Goal: Information Seeking & Learning: Check status

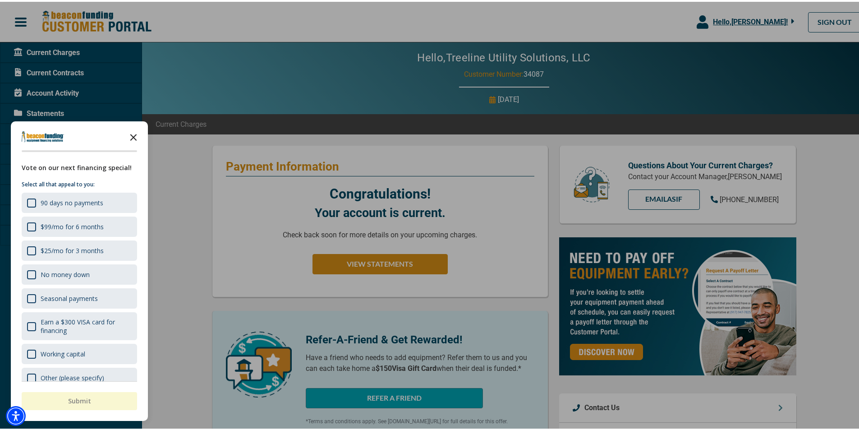
click at [130, 134] on icon "Close the survey" at bounding box center [133, 135] width 18 height 18
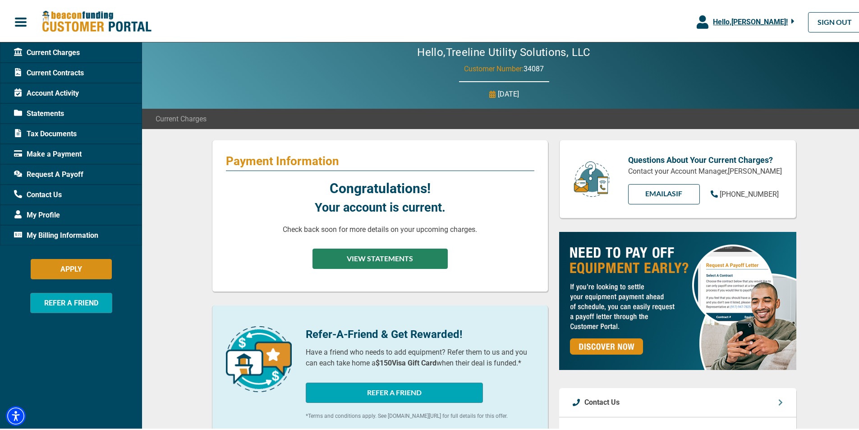
scroll to position [2, 0]
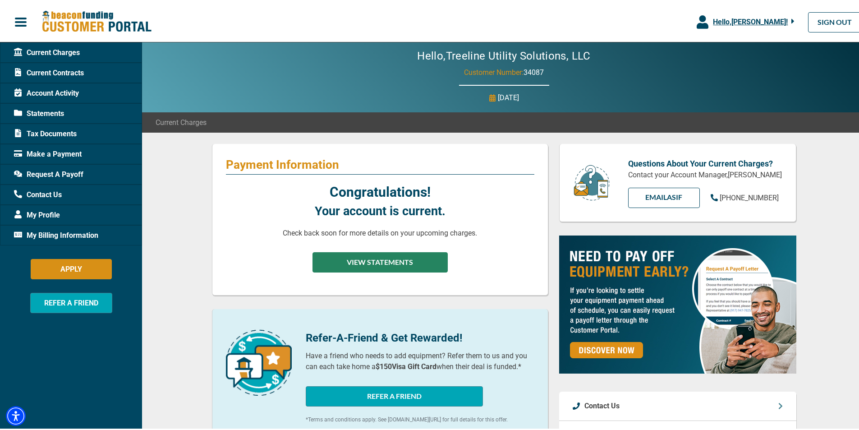
click at [386, 260] on button "VIEW STATEMENTS" at bounding box center [379, 260] width 135 height 20
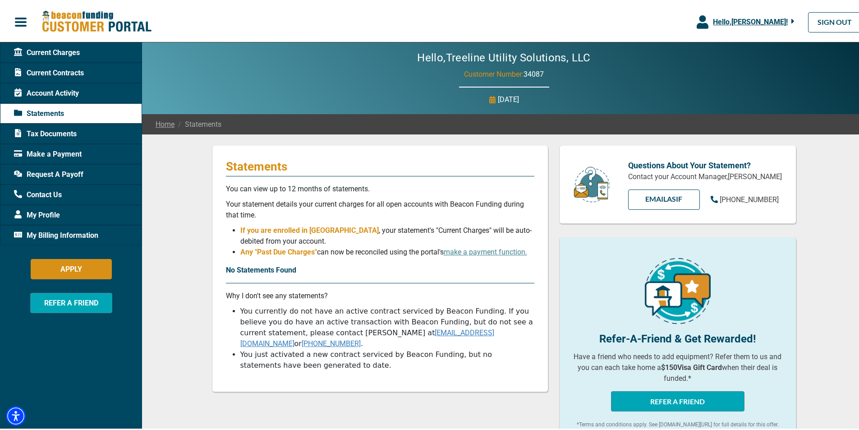
click at [53, 71] on span "Current Contracts" at bounding box center [49, 71] width 70 height 11
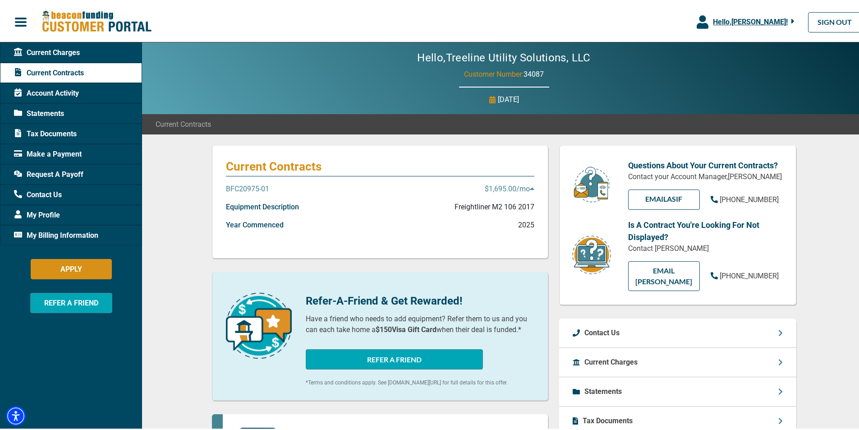
click at [248, 187] on p "BFC20975-01" at bounding box center [247, 187] width 43 height 11
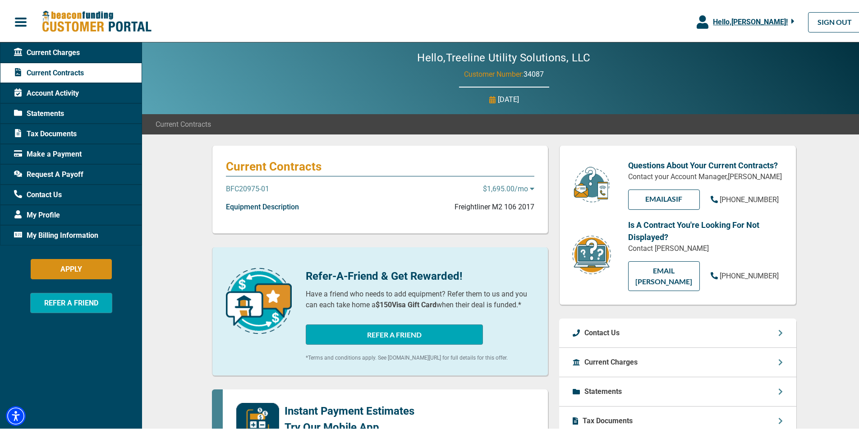
click at [247, 187] on p "BFC20975-01" at bounding box center [247, 187] width 43 height 11
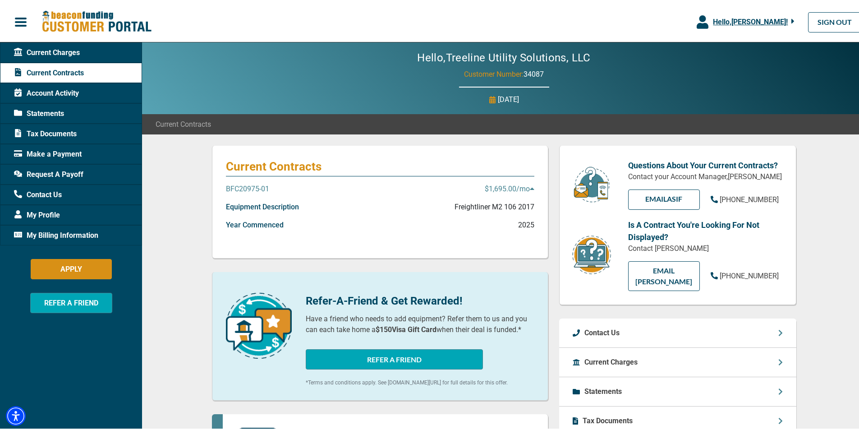
click at [70, 92] on span "Account Activity" at bounding box center [46, 91] width 65 height 11
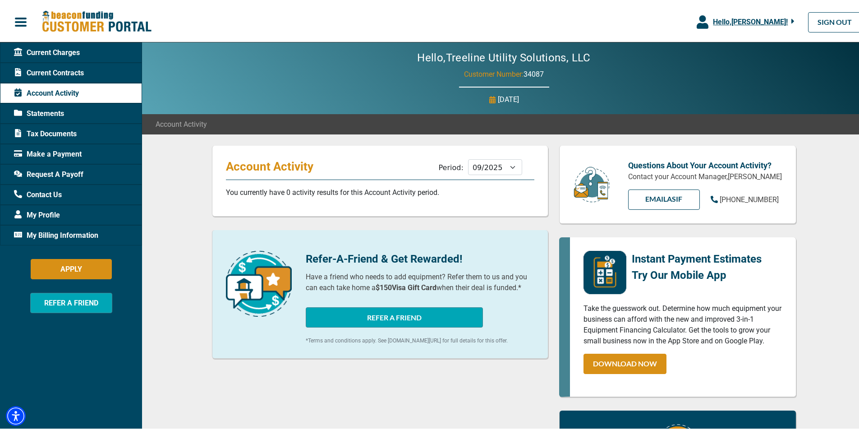
click at [61, 109] on span "Statements" at bounding box center [39, 111] width 50 height 11
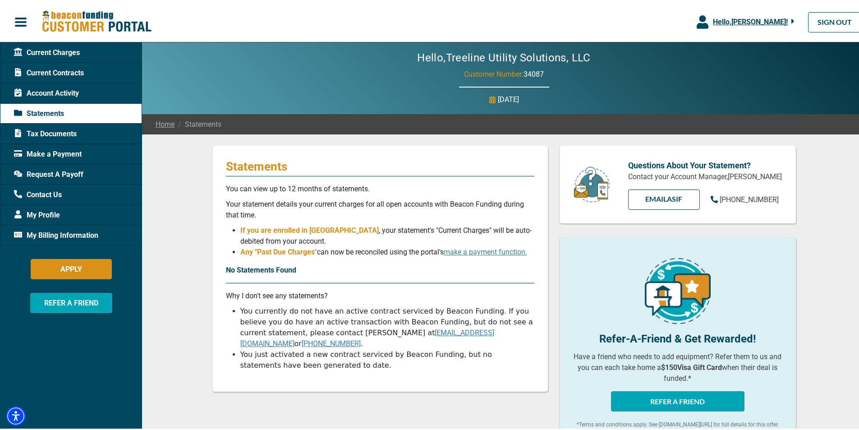
click at [56, 231] on span "My Billing Information" at bounding box center [56, 233] width 84 height 11
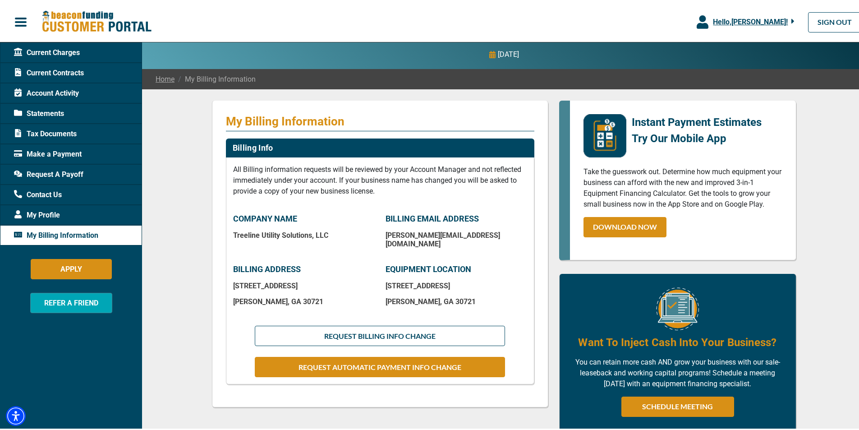
scroll to position [90, 0]
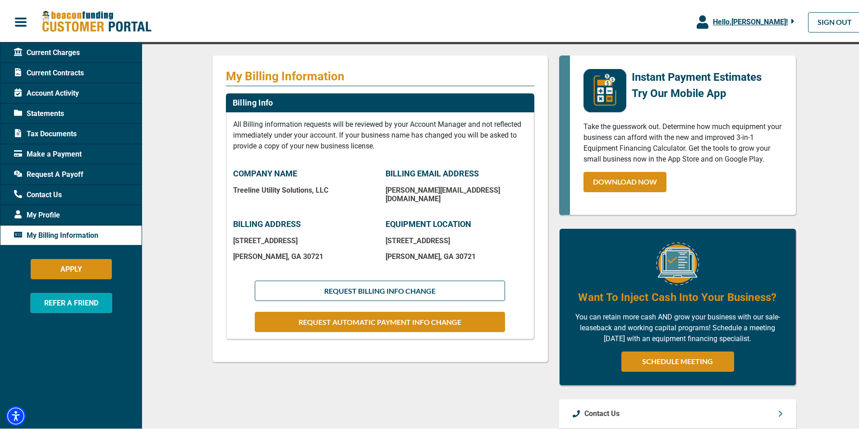
click at [50, 46] on span "Current Charges" at bounding box center [47, 51] width 66 height 11
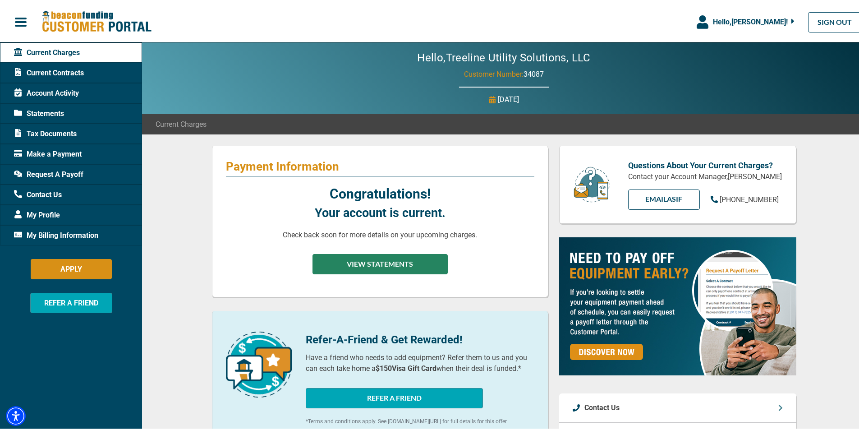
click at [365, 266] on button "VIEW STATEMENTS" at bounding box center [379, 262] width 135 height 20
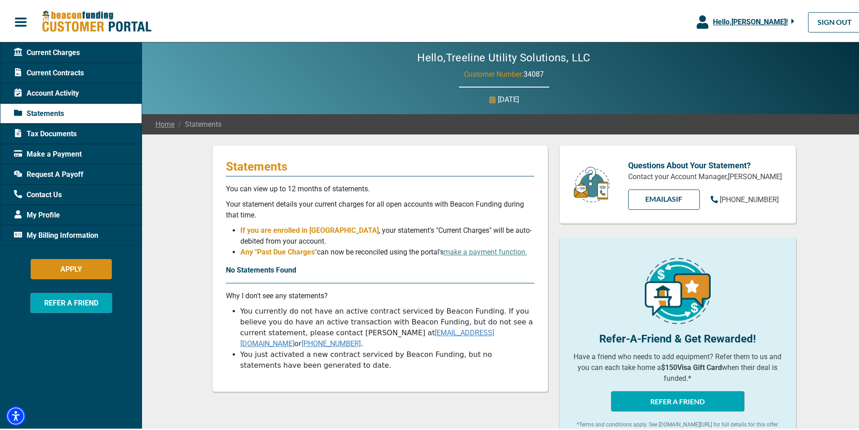
click at [47, 70] on span "Current Contracts" at bounding box center [49, 71] width 70 height 11
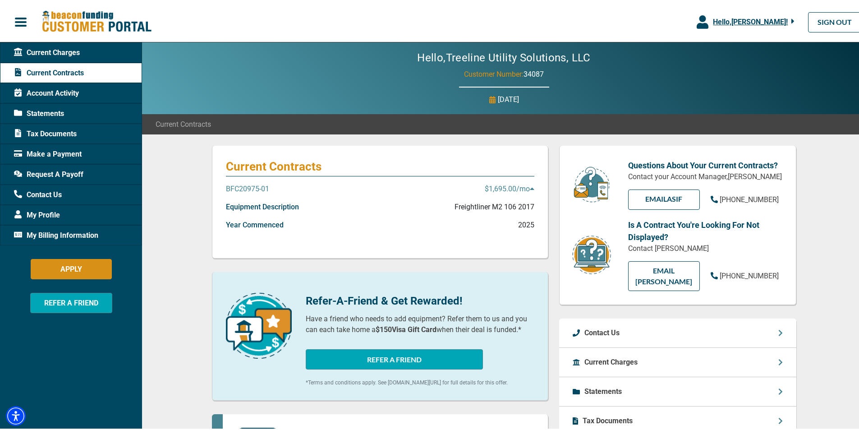
click at [498, 209] on p "Freightliner M2 106 2017" at bounding box center [494, 205] width 80 height 11
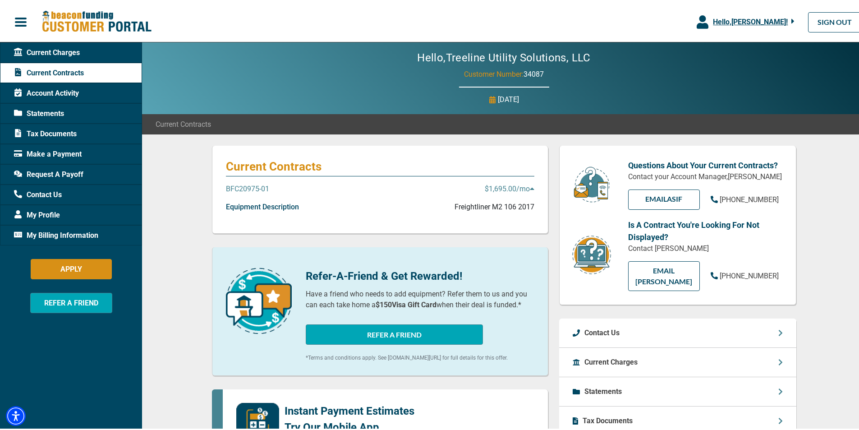
click at [498, 209] on p "Freightliner M2 106 2017" at bounding box center [494, 205] width 80 height 11
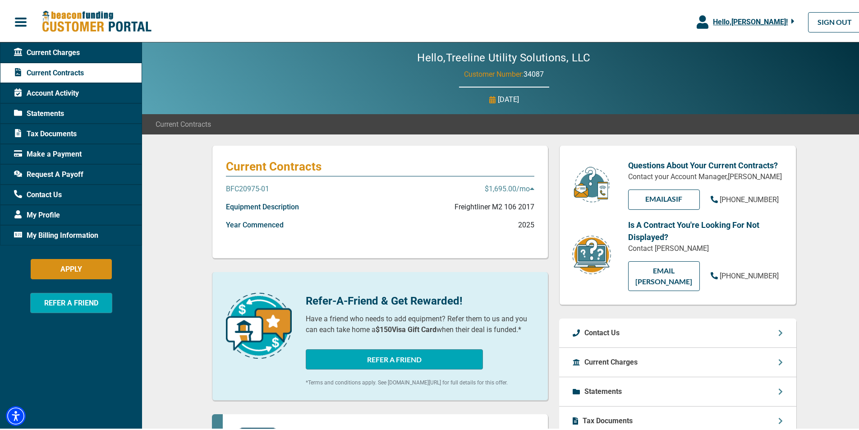
click at [511, 183] on p "$1,695.00 /mo" at bounding box center [510, 187] width 50 height 11
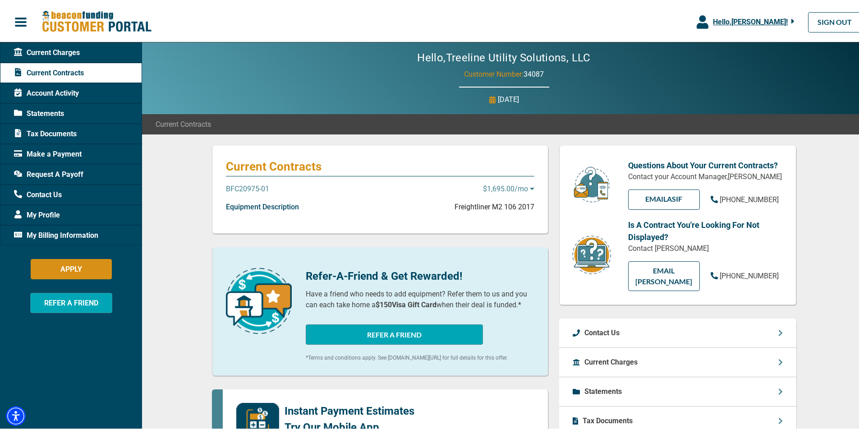
click at [511, 183] on p "$1,695.00 /mo" at bounding box center [508, 187] width 51 height 11
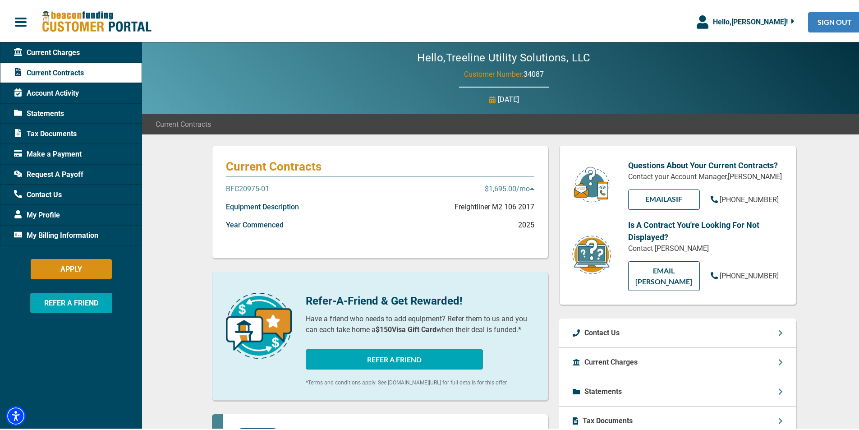
click at [836, 22] on link "SIGN OUT" at bounding box center [834, 20] width 53 height 20
